Goal: Find specific page/section: Find specific page/section

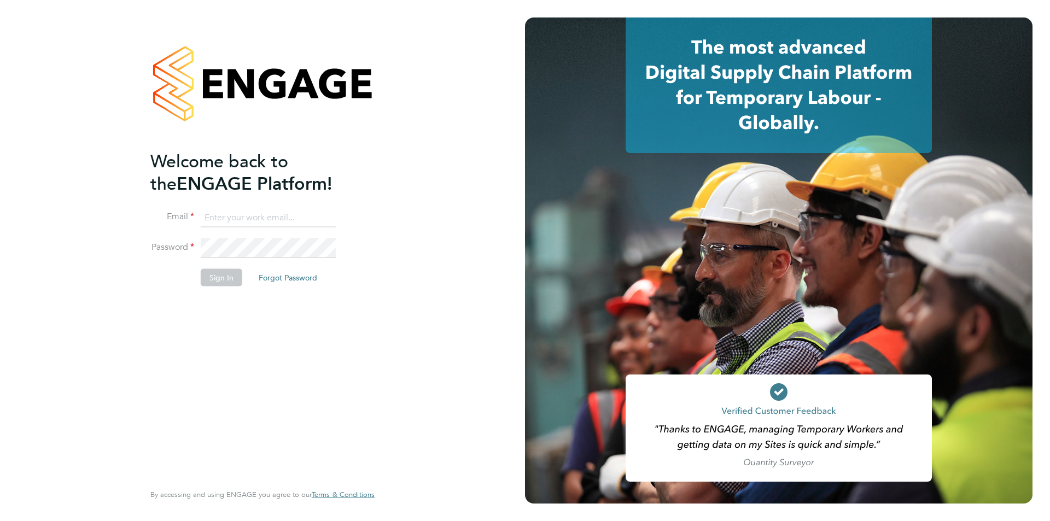
type input "[EMAIL_ADDRESS][DOMAIN_NAME]"
click at [216, 276] on button "Sign In" at bounding box center [222, 278] width 42 height 18
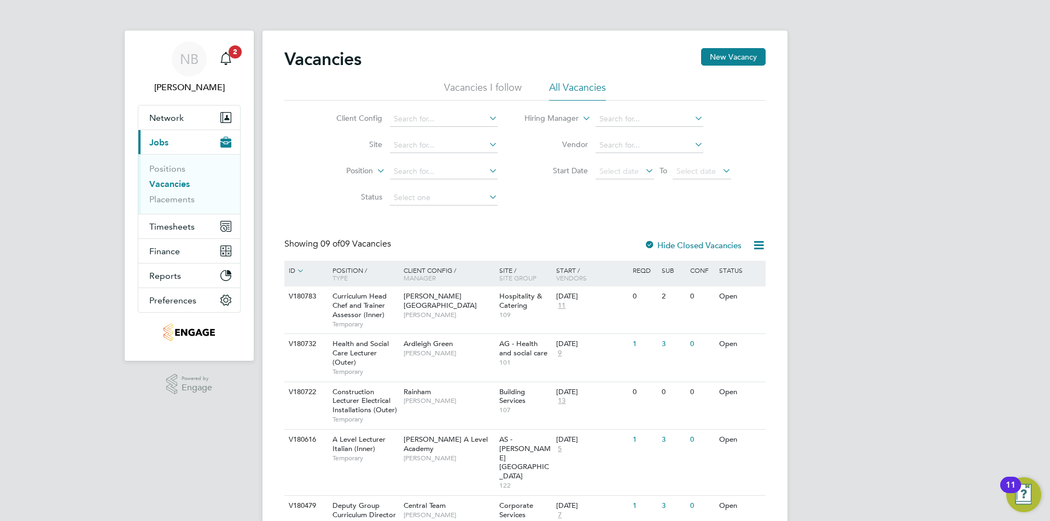
click at [476, 82] on li "Vacancies I follow" at bounding box center [483, 91] width 78 height 20
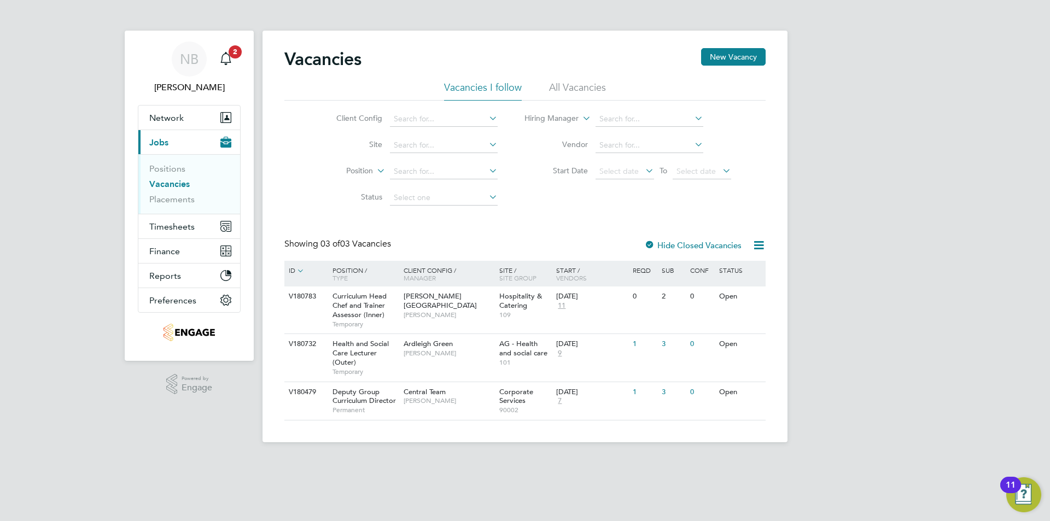
click at [589, 97] on li "All Vacancies" at bounding box center [577, 91] width 57 height 20
